Goal: Task Accomplishment & Management: Complete application form

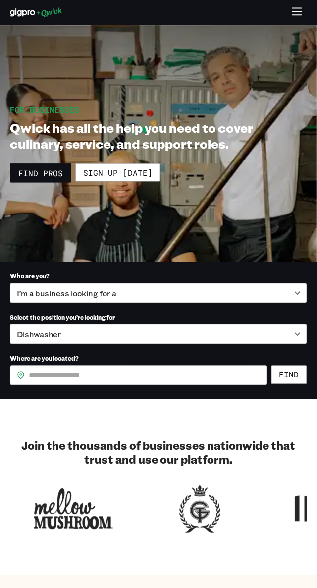
click at [131, 175] on link "Sign up [DATE]" at bounding box center [117, 172] width 85 height 19
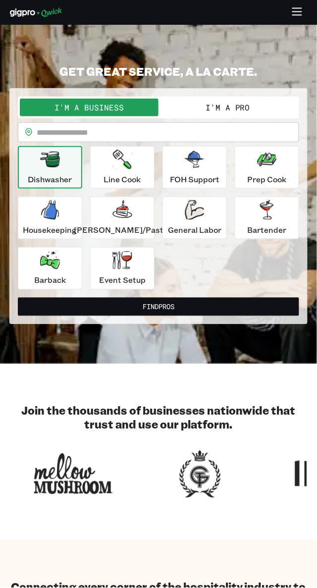
click at [261, 107] on button "I'm a Pro" at bounding box center [227, 108] width 139 height 18
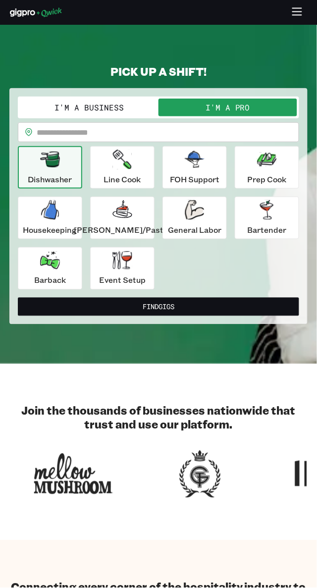
click at [197, 305] on button "Find Gigs" at bounding box center [158, 307] width 281 height 18
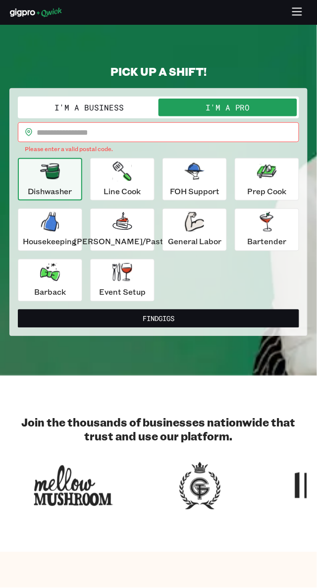
click at [119, 131] on input "text" at bounding box center [168, 132] width 263 height 20
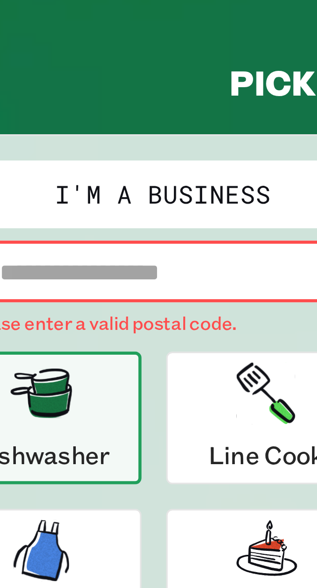
type input "*****"
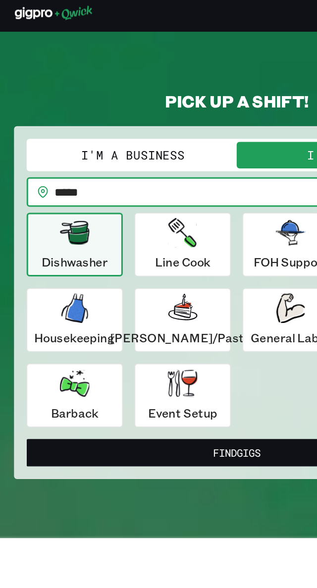
click at [186, 308] on button "Find Gigs" at bounding box center [158, 307] width 281 height 18
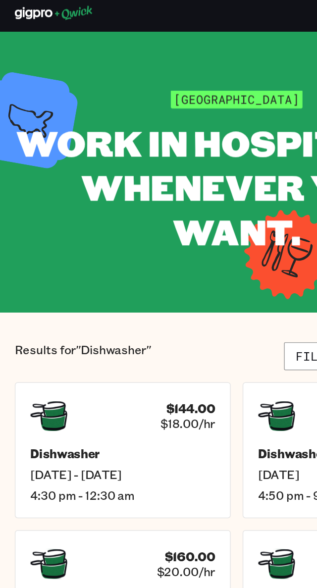
click at [93, 302] on div "$144.00 $18.00/hr Dishwasher [DATE] - [DATE] 4:30 pm - 12:30 am" at bounding box center [82, 305] width 145 height 91
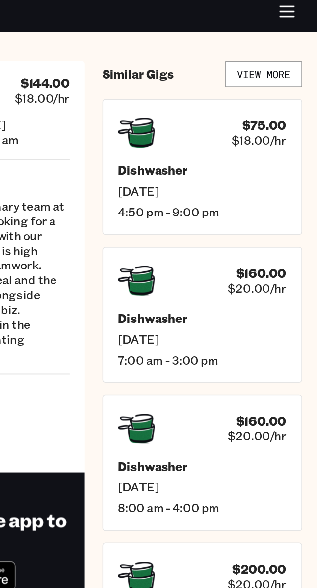
click at [250, 219] on h5 "Dishwasher" at bounding box center [240, 217] width 113 height 10
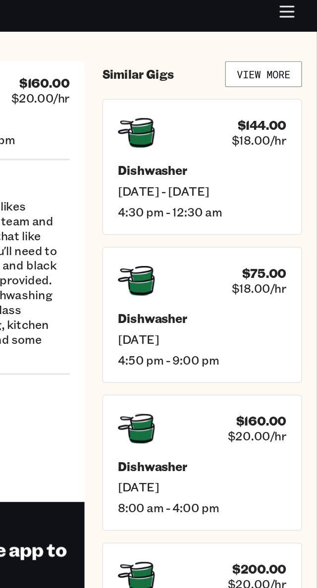
click at [231, 223] on div "Dishwasher [DATE] 4:50 pm - 9:00 pm" at bounding box center [240, 231] width 113 height 38
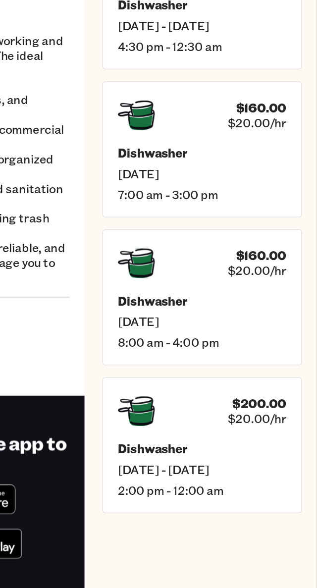
click at [261, 417] on h5 "Dishwasher" at bounding box center [240, 415] width 113 height 10
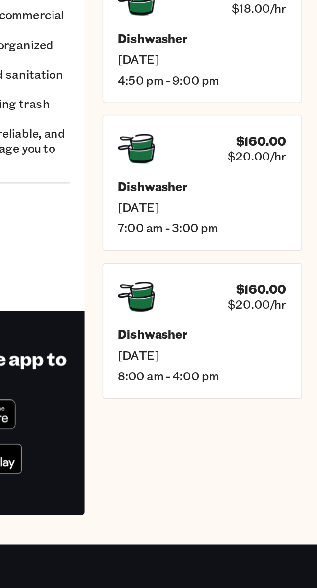
scroll to position [136, 0]
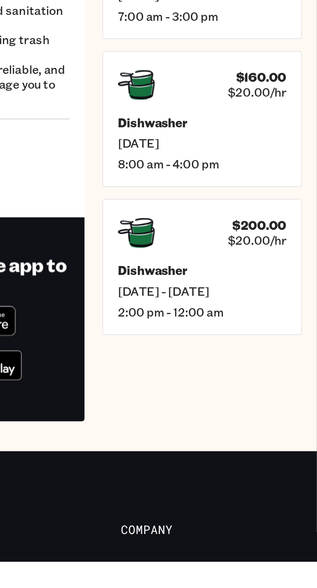
scroll to position [34, 0]
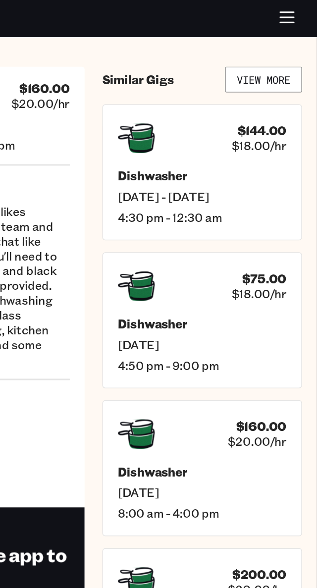
click at [293, 53] on link "View More" at bounding box center [282, 53] width 52 height 17
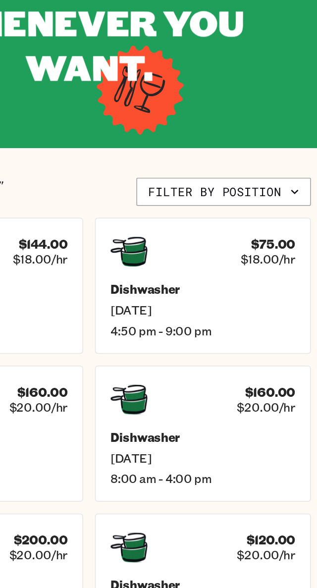
click at [228, 309] on h5 "Dishwasher" at bounding box center [235, 308] width 124 height 10
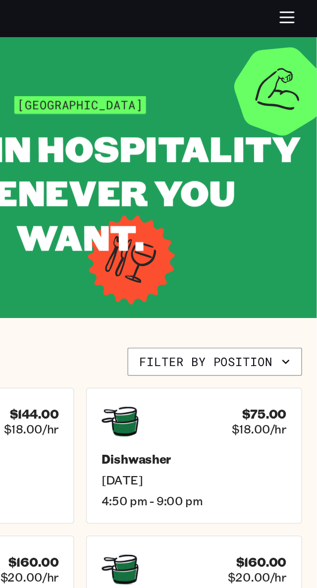
click at [261, 240] on button "Filter by position" at bounding box center [248, 242] width 117 height 19
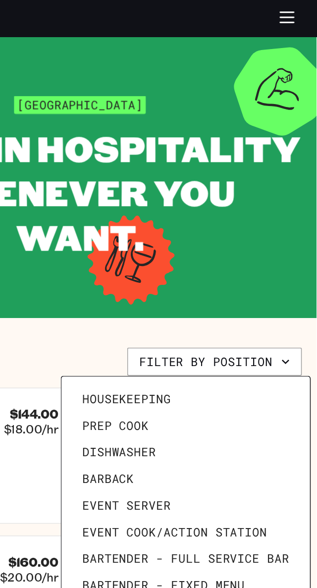
scroll to position [136, 0]
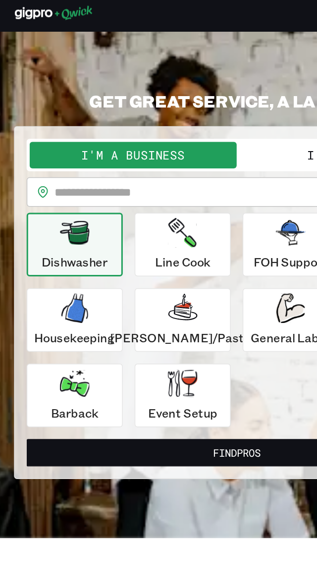
click at [59, 215] on icon "button" at bounding box center [50, 210] width 20 height 20
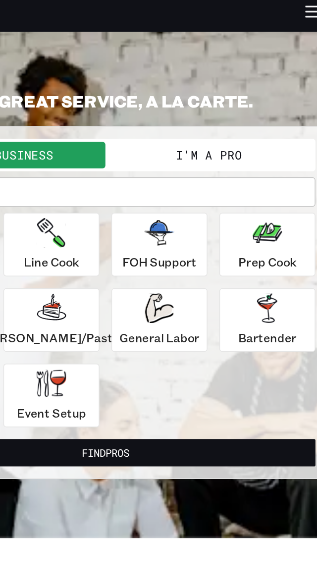
click at [252, 106] on button "I'm a Pro" at bounding box center [227, 108] width 139 height 18
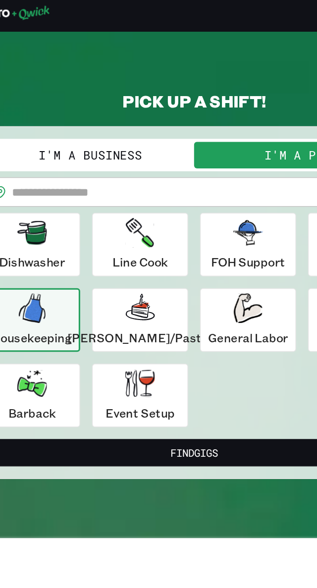
click at [173, 304] on button "Find Gigs" at bounding box center [158, 307] width 281 height 18
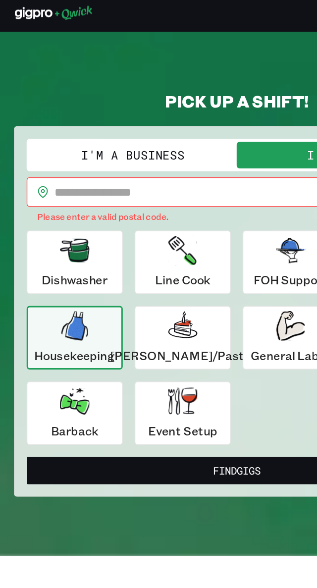
click at [132, 134] on input "text" at bounding box center [168, 132] width 263 height 20
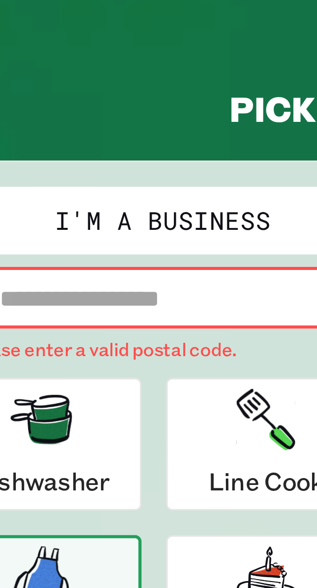
type input "*****"
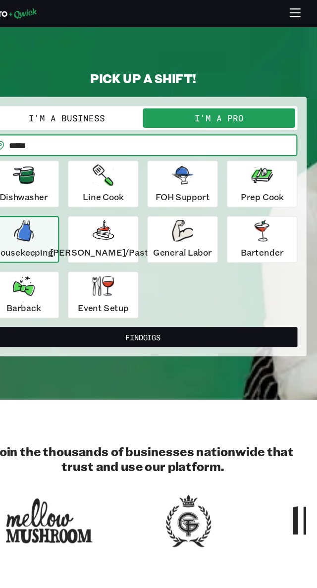
click at [212, 305] on button "Find Gigs" at bounding box center [158, 307] width 281 height 18
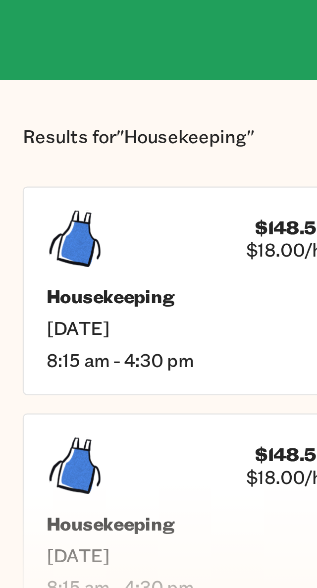
click at [89, 312] on h5 "Housekeeping" at bounding box center [82, 308] width 124 height 10
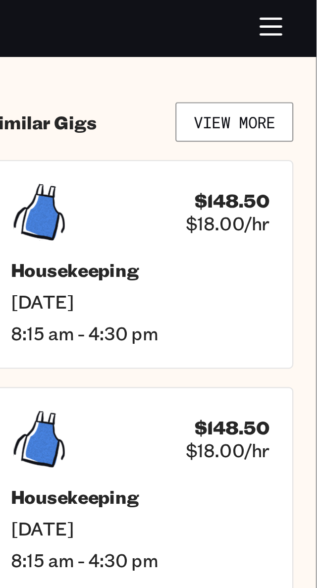
click at [291, 55] on link "View More" at bounding box center [282, 53] width 52 height 17
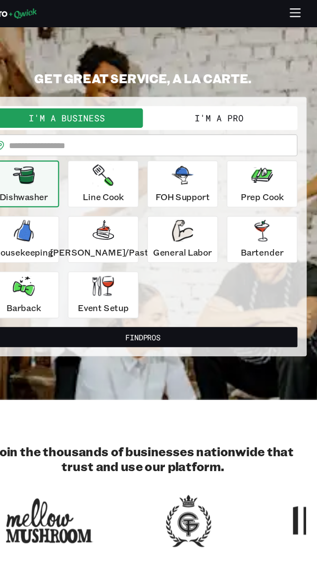
click at [133, 266] on div "Event Setup" at bounding box center [122, 269] width 47 height 36
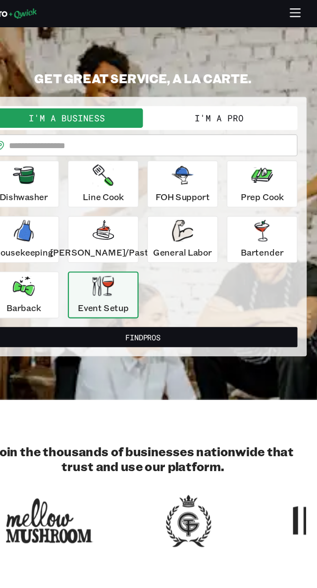
click at [249, 104] on button "I'm a Pro" at bounding box center [227, 108] width 139 height 18
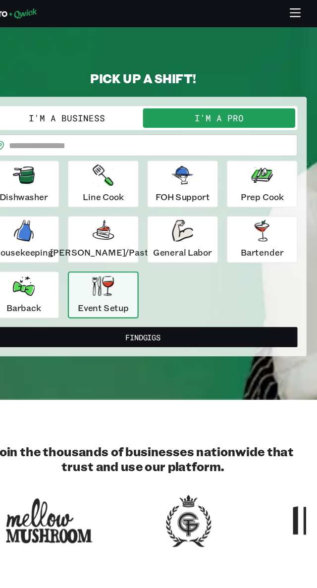
click at [212, 312] on button "Find Gigs" at bounding box center [158, 307] width 281 height 18
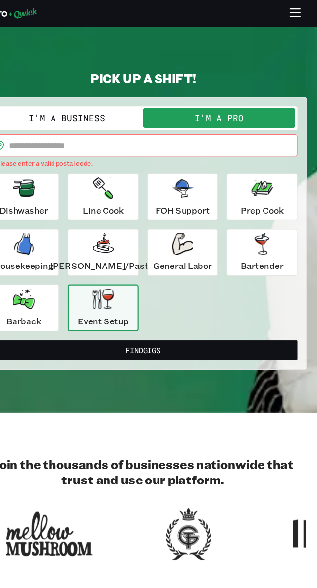
click at [184, 129] on input "text" at bounding box center [168, 132] width 263 height 20
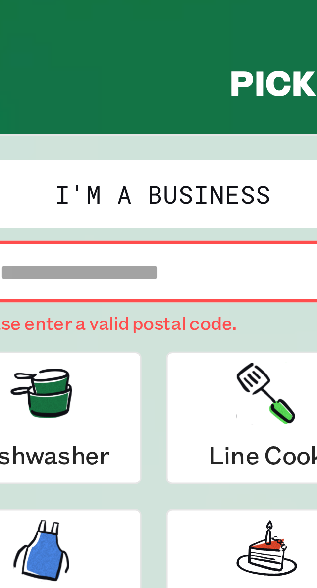
type input "*****"
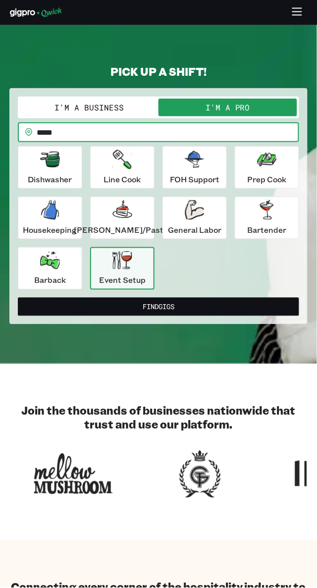
click at [212, 305] on button "Find Gigs" at bounding box center [158, 307] width 281 height 18
